Goal: Book appointment/travel/reservation

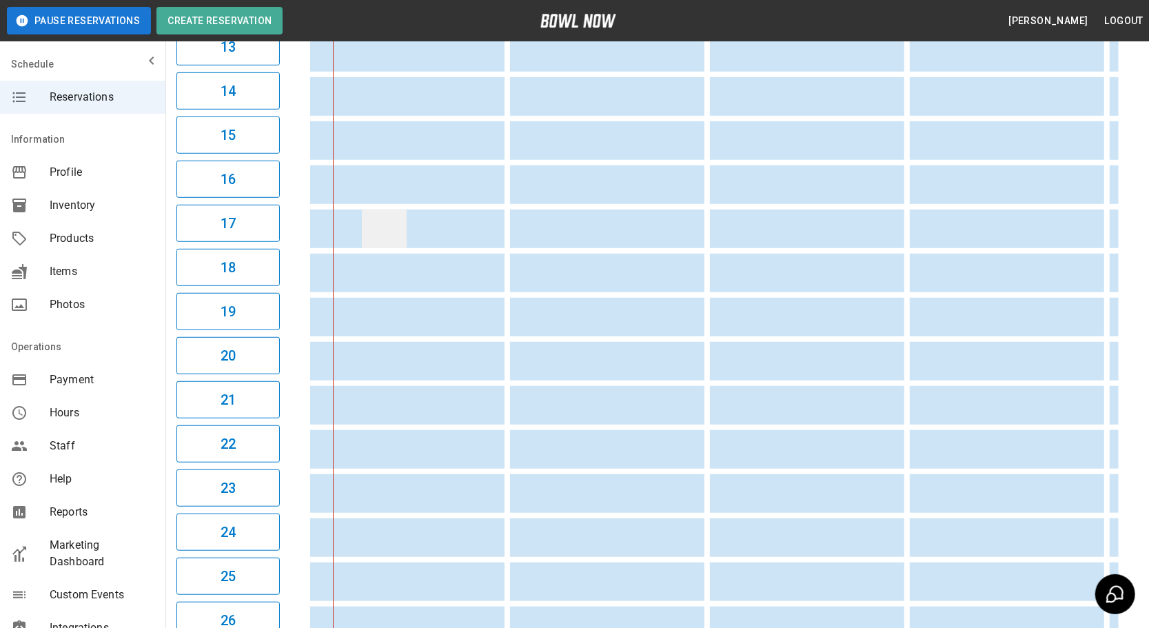
scroll to position [526, 0]
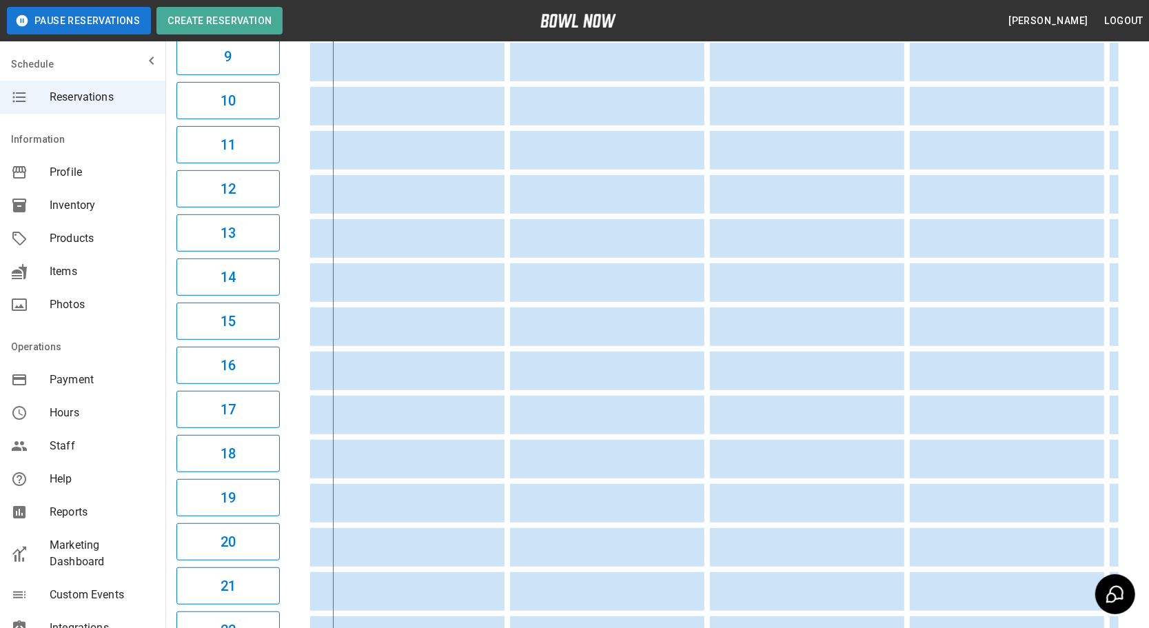
drag, startPoint x: 1006, startPoint y: 232, endPoint x: 555, endPoint y: 234, distance: 450.7
click at [558, 236] on tr "sticky table" at bounding box center [1013, 238] width 1806 height 39
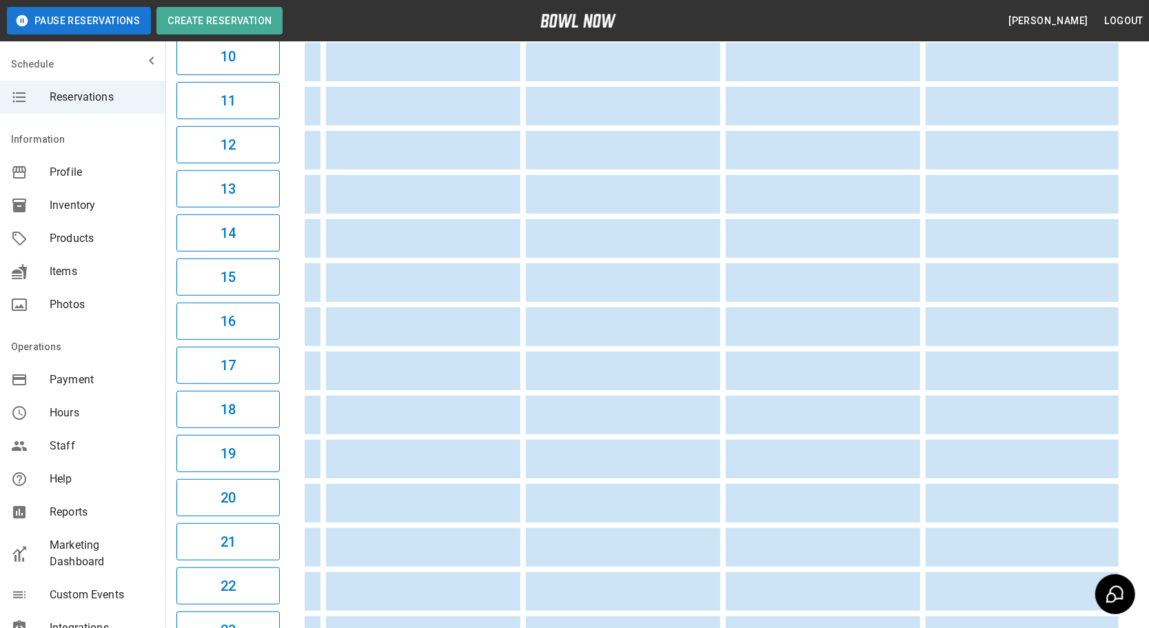
scroll to position [902, 0]
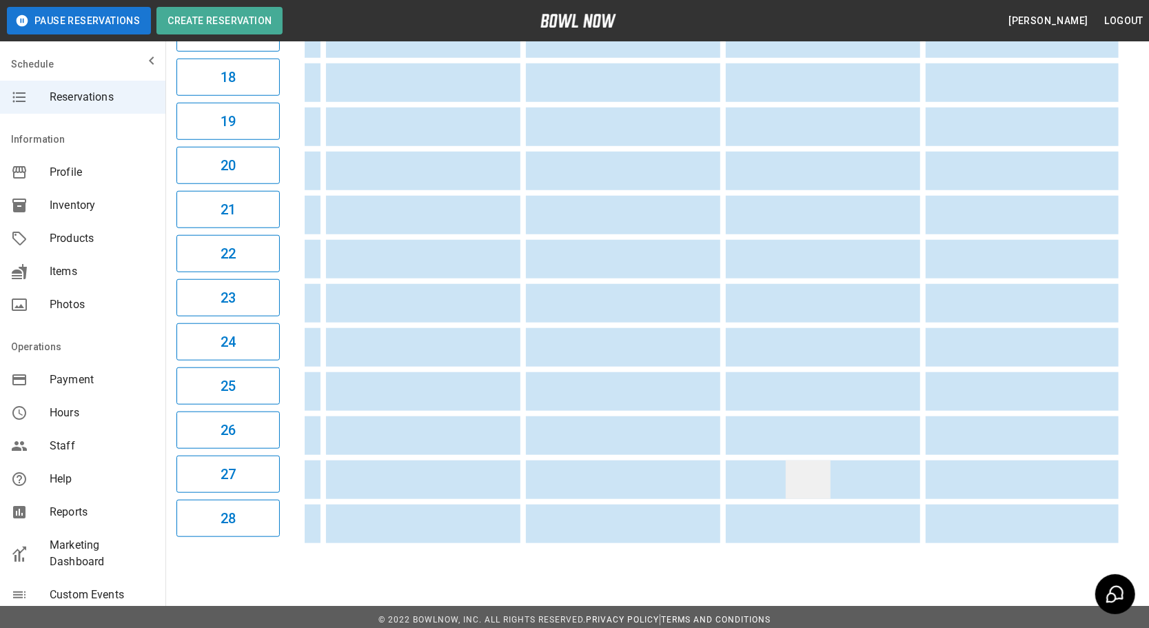
click at [786, 460] on td "sticky table" at bounding box center [808, 479] width 45 height 39
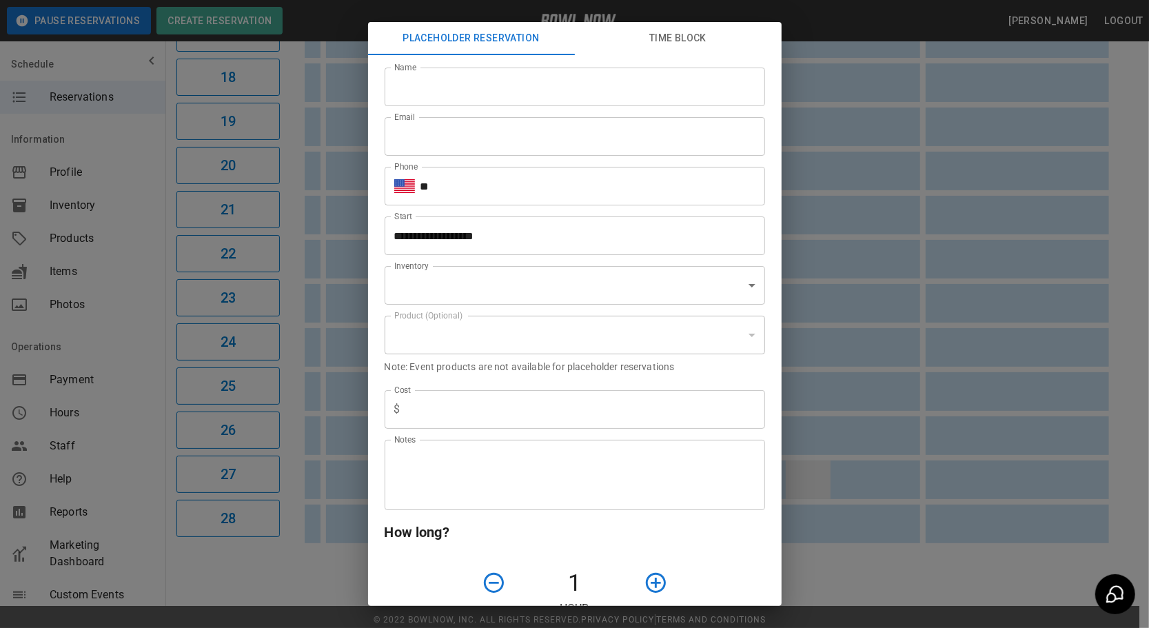
type input "**********"
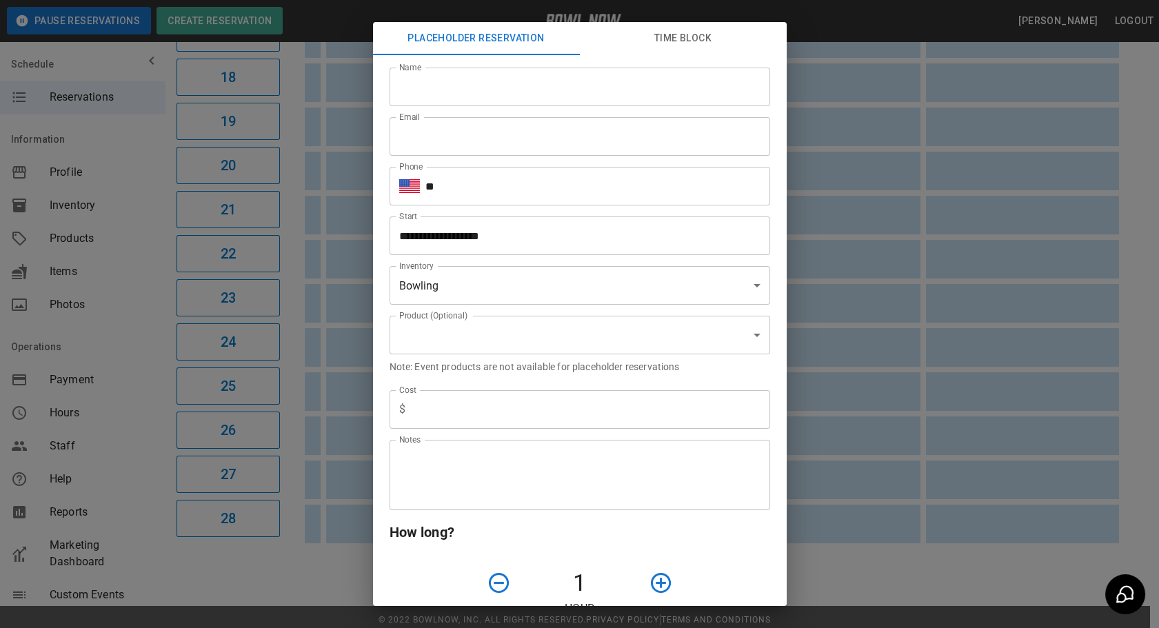
click at [857, 445] on div "**********" at bounding box center [579, 314] width 1159 height 628
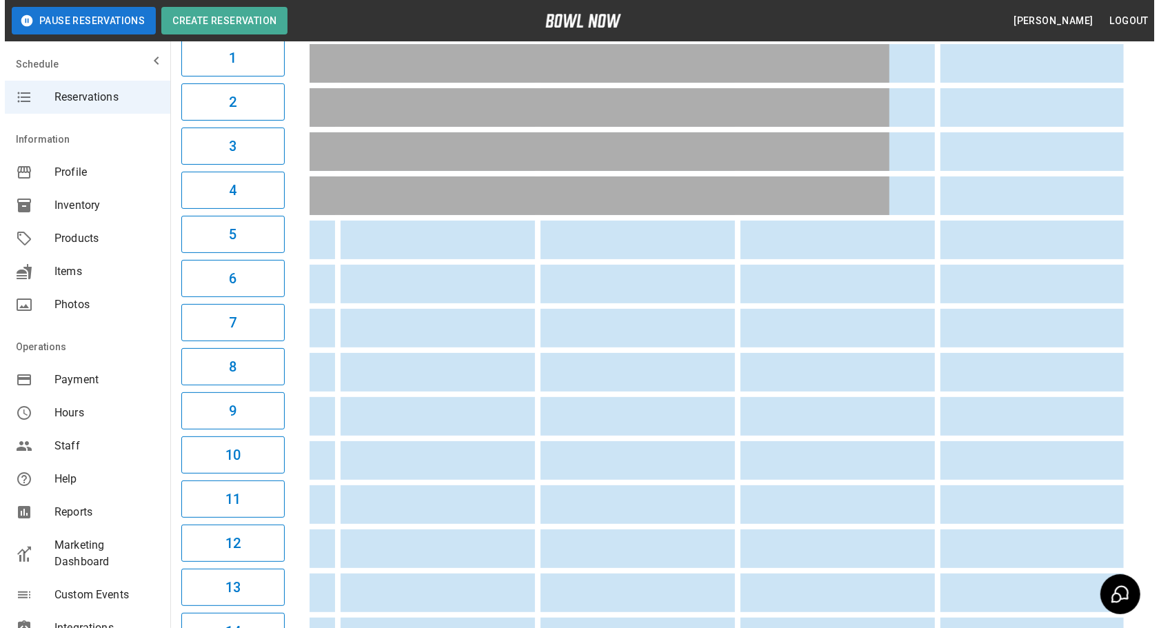
scroll to position [0, 0]
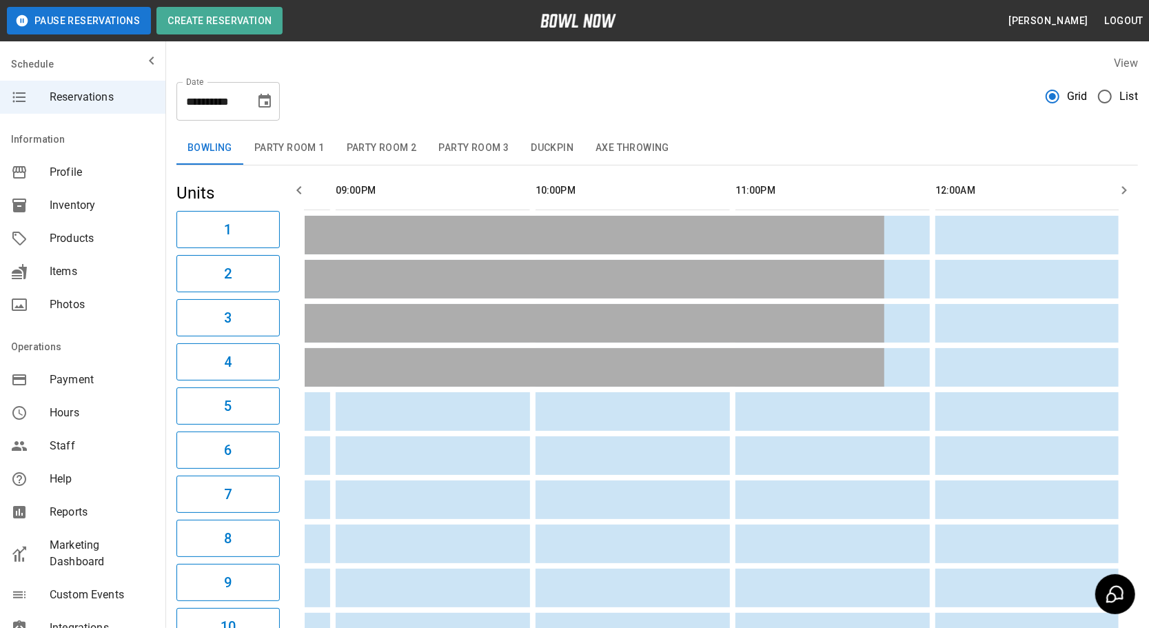
click at [463, 155] on button "Party Room 3" at bounding box center [473, 148] width 92 height 33
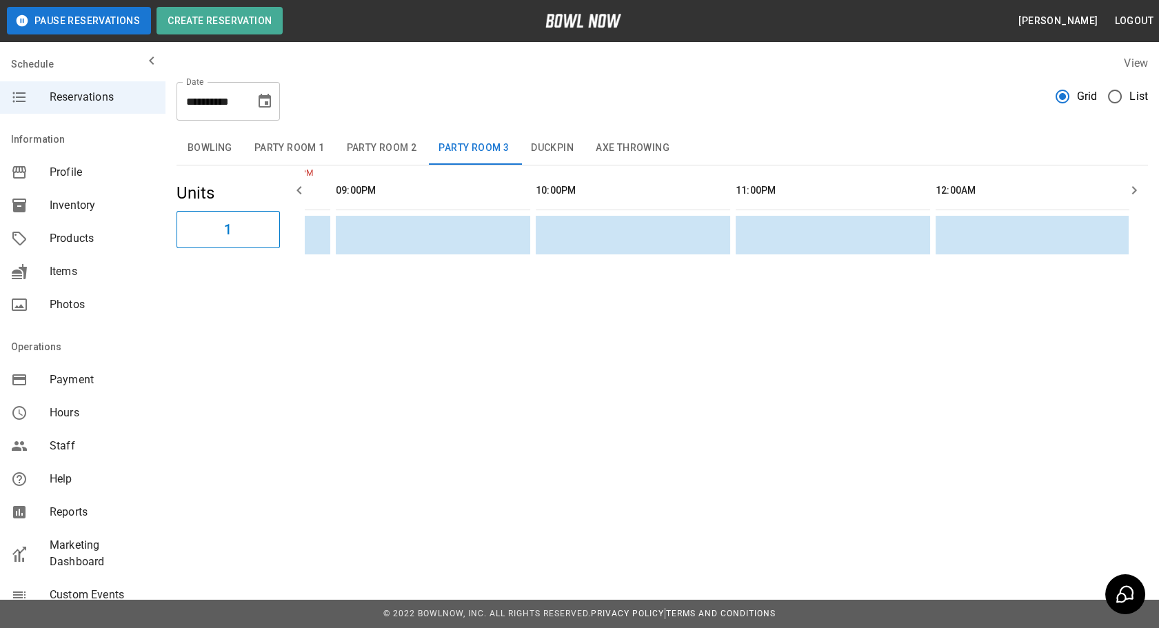
scroll to position [0, 254]
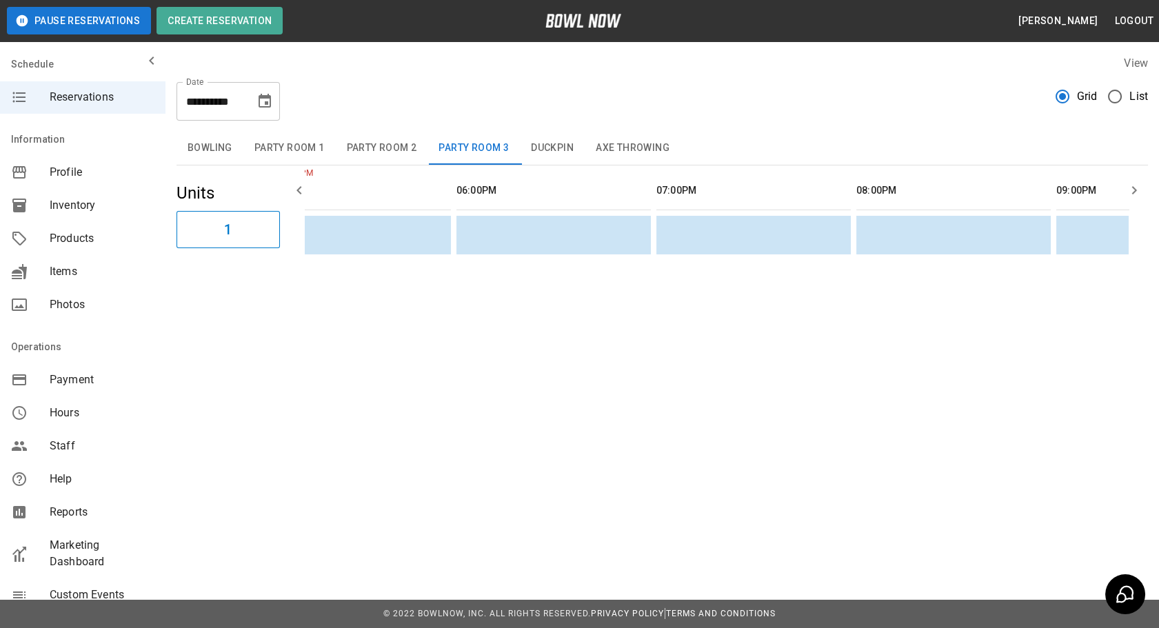
click at [563, 145] on button "Duckpin" at bounding box center [552, 148] width 65 height 33
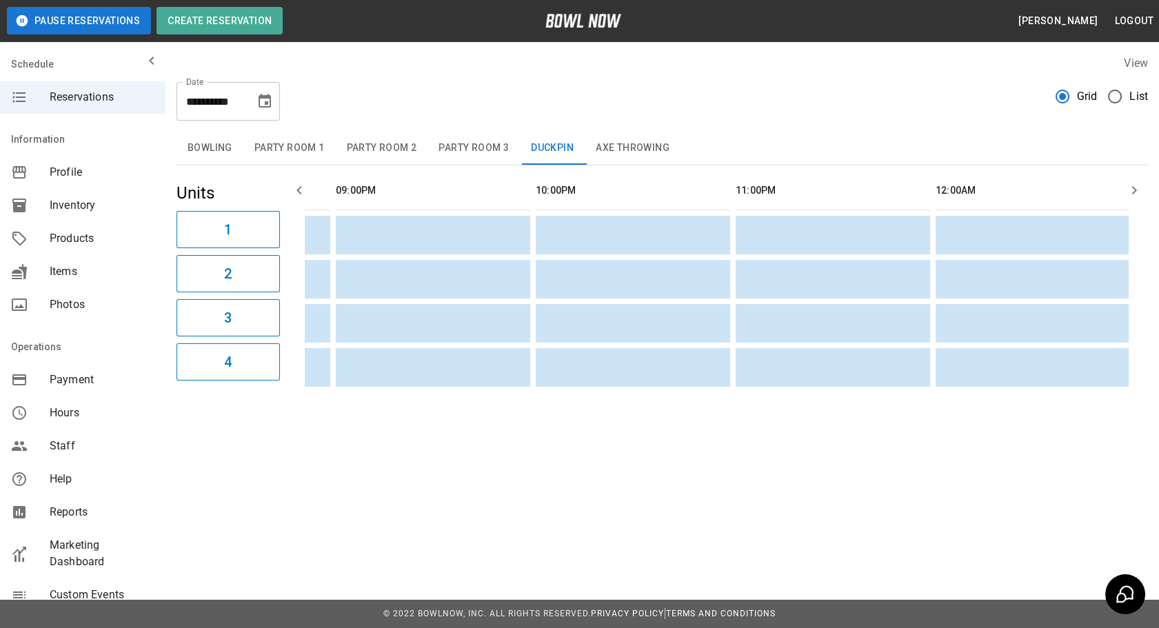
scroll to position [0, 0]
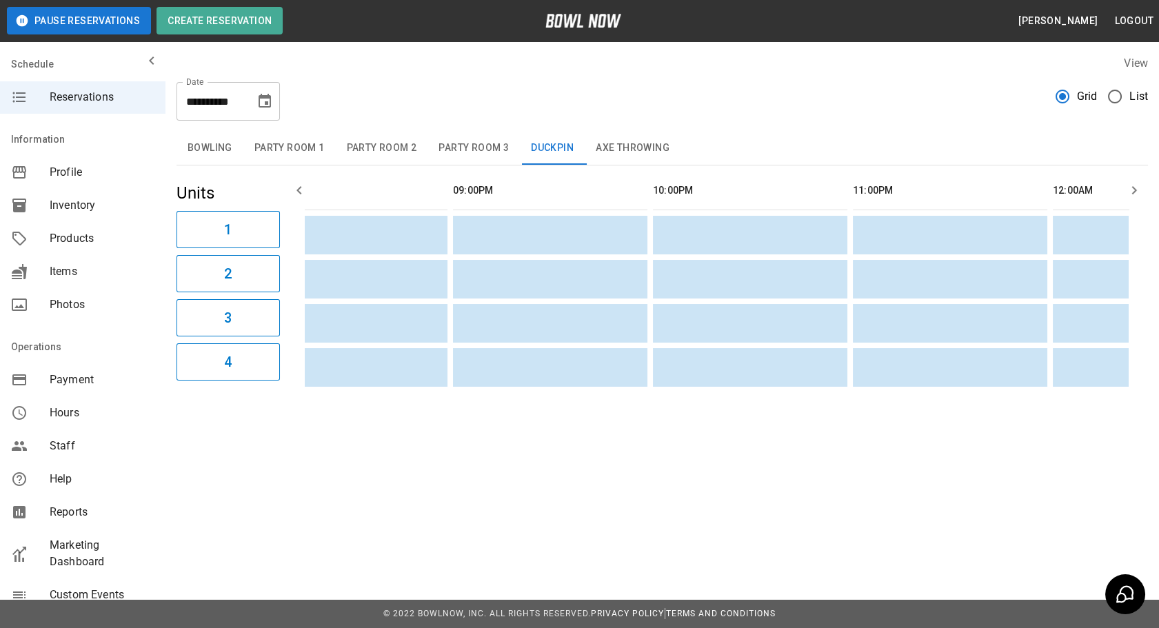
click at [613, 150] on button "Axe Throwing" at bounding box center [632, 148] width 96 height 33
click at [205, 145] on button "Bowling" at bounding box center [209, 148] width 67 height 33
